Goal: Submit feedback/report problem

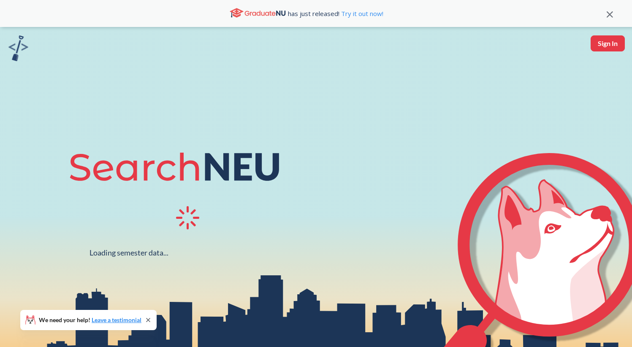
click at [148, 322] on icon at bounding box center [148, 320] width 7 height 7
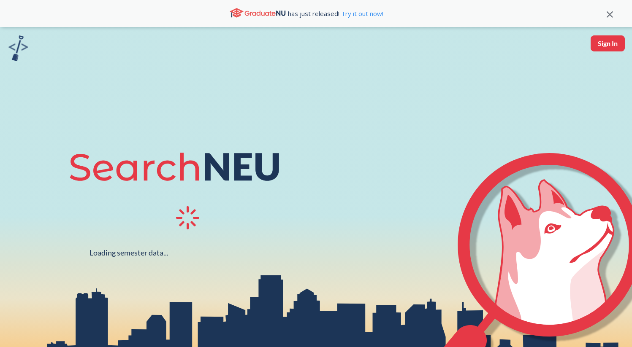
click at [607, 13] on icon at bounding box center [609, 14] width 6 height 6
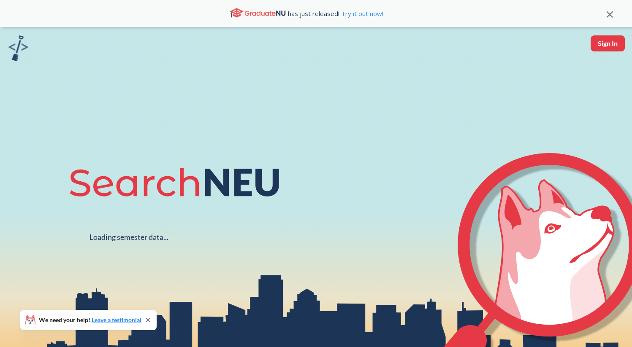
scroll to position [27, 0]
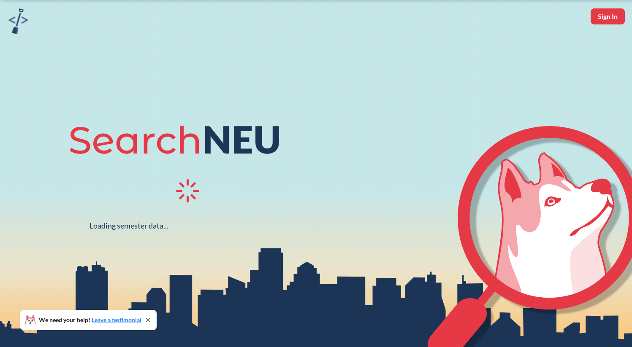
click at [147, 319] on icon at bounding box center [148, 320] width 7 height 7
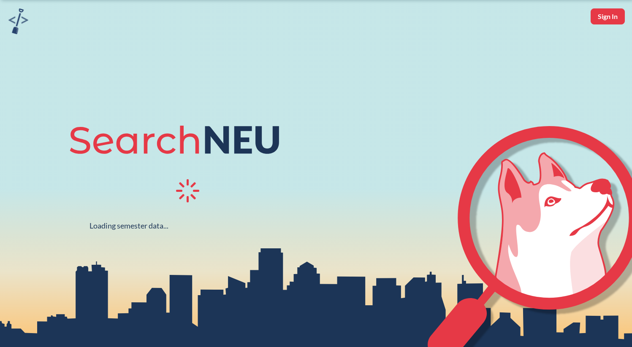
scroll to position [156, 0]
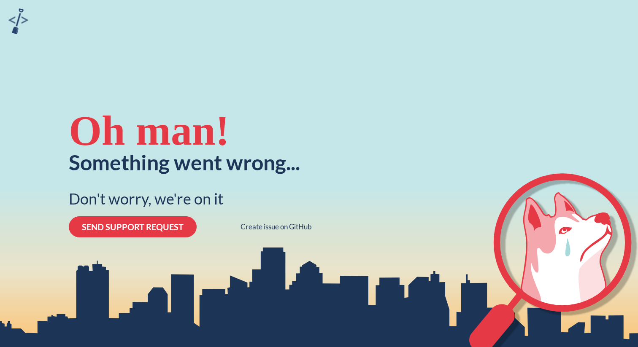
click at [250, 216] on div "SEND SUPPORT REQUEST Create issue on GitHub" at bounding box center [190, 226] width 243 height 21
